Goal: Information Seeking & Learning: Learn about a topic

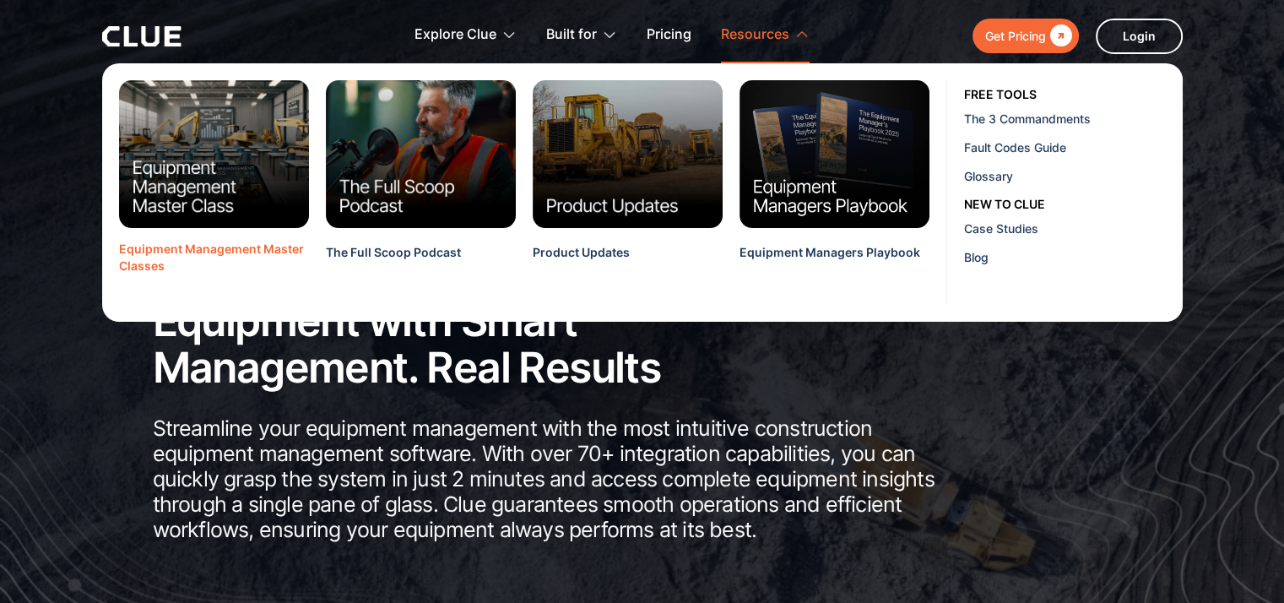
click at [240, 249] on div "Equipment Management Master Classes" at bounding box center [214, 258] width 190 height 35
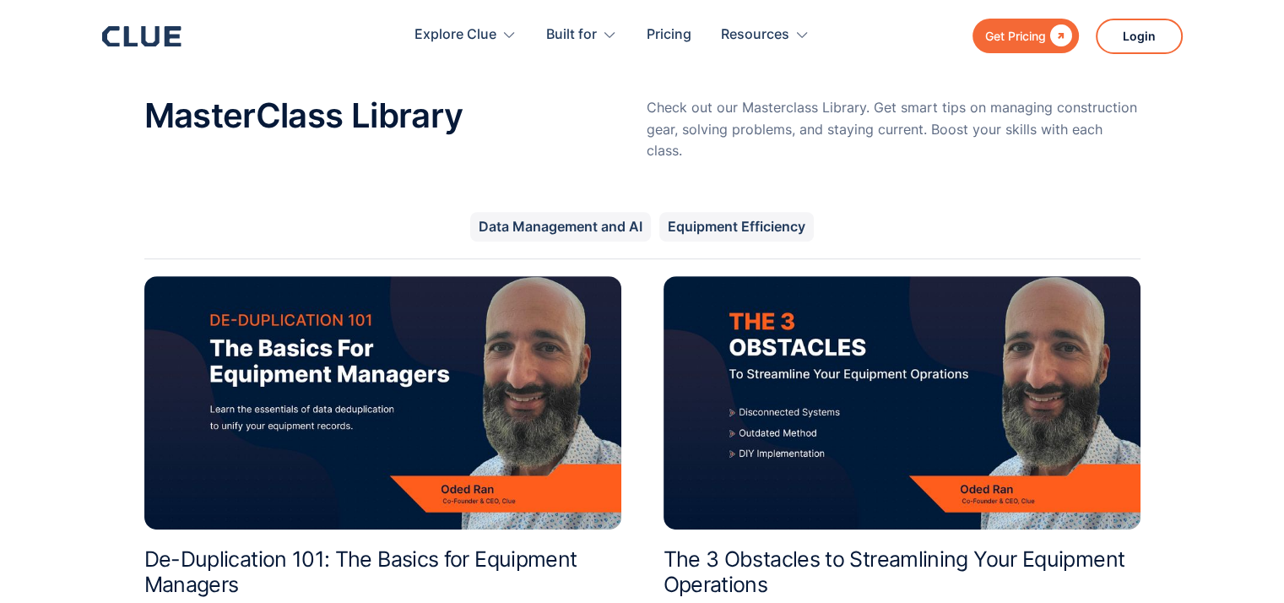
scroll to position [844, 0]
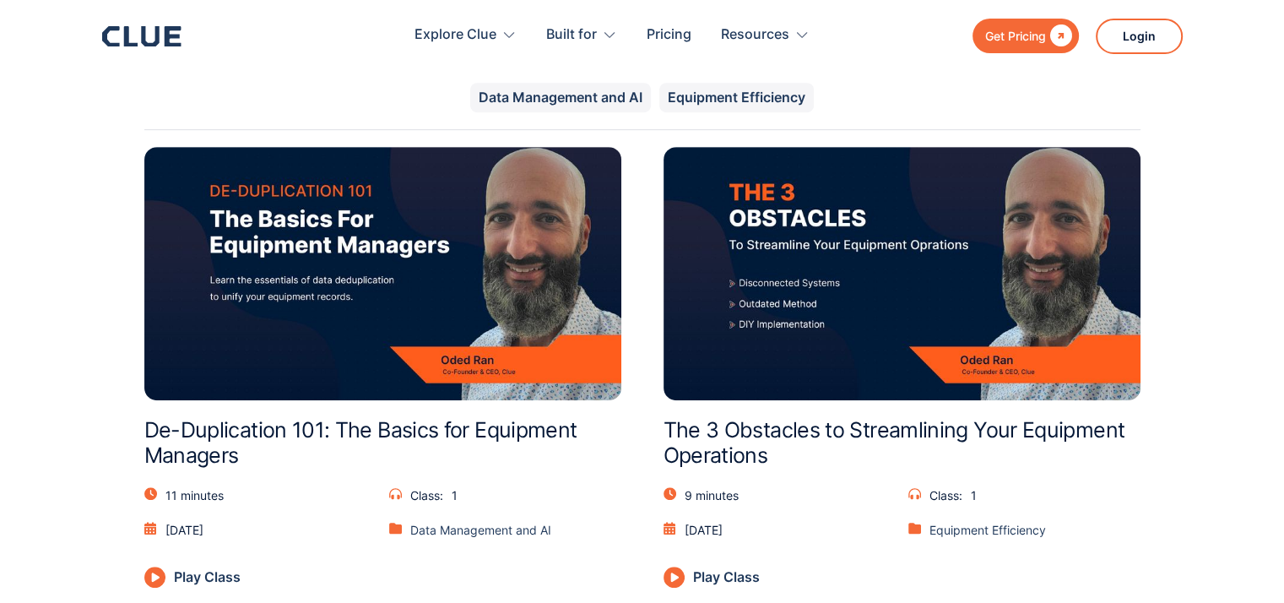
click at [458, 337] on img at bounding box center [382, 273] width 477 height 253
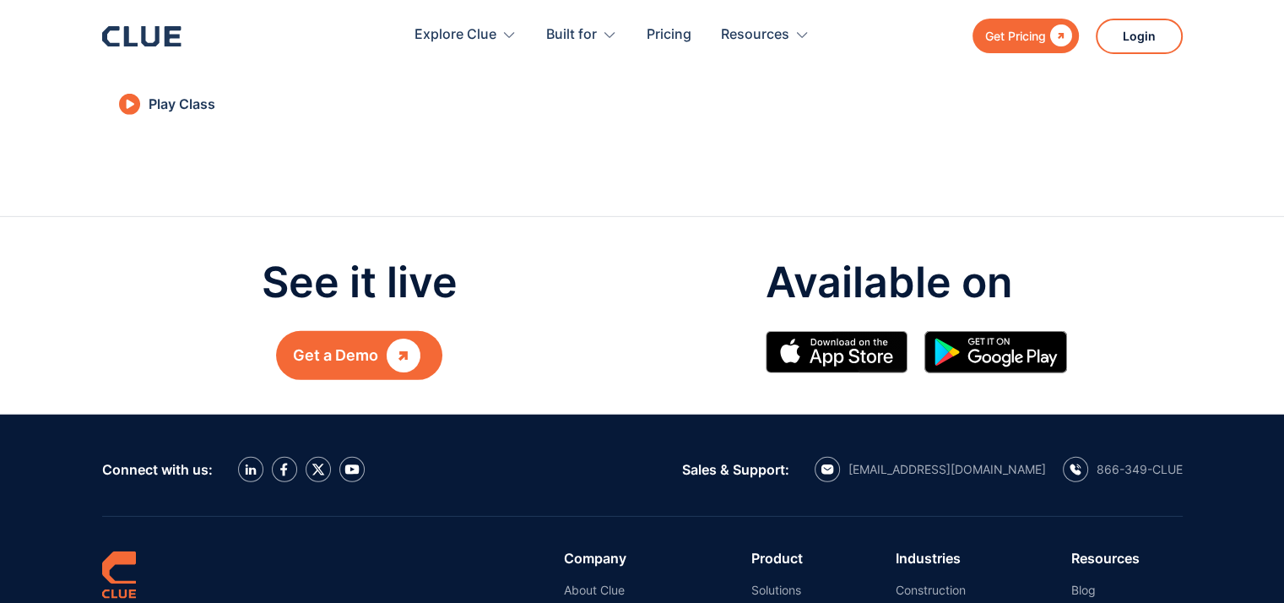
scroll to position [5344, 0]
